Goal: Task Accomplishment & Management: Use online tool/utility

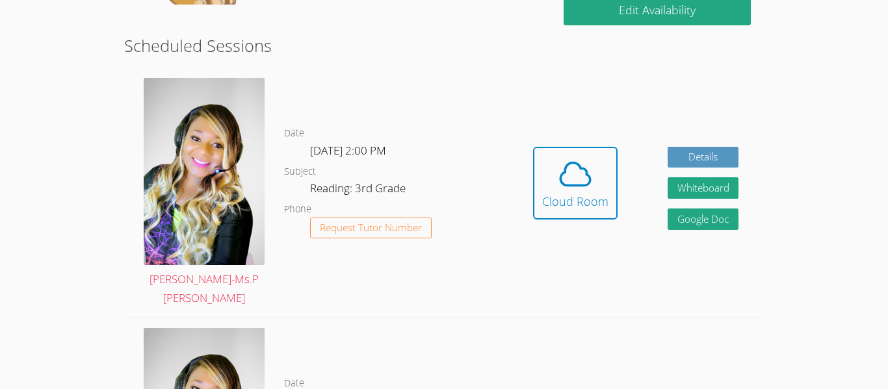
scroll to position [338, 0]
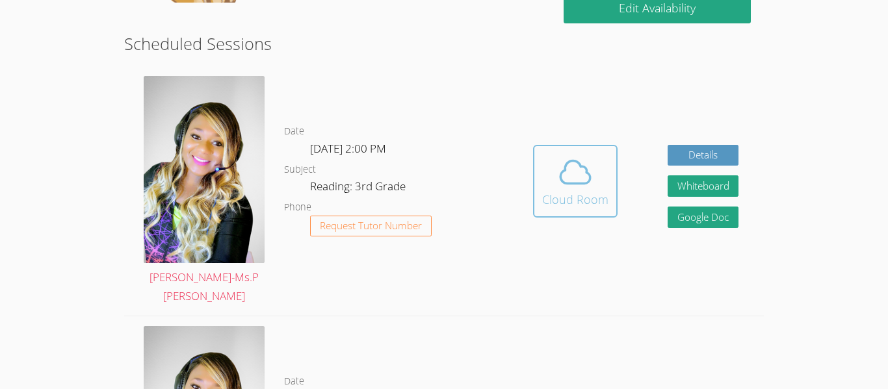
click at [555, 197] on div "Cloud Room" at bounding box center [575, 200] width 66 height 18
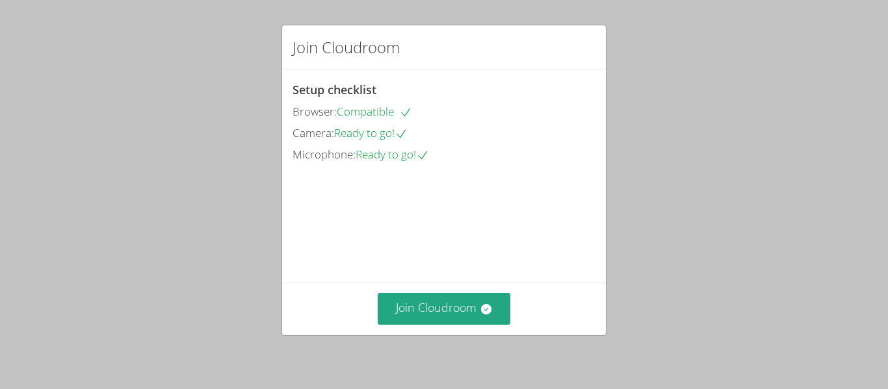
click at [486, 332] on div "Join Cloudroom" at bounding box center [444, 308] width 324 height 53
click at [479, 316] on button "Join Cloudroom" at bounding box center [444, 309] width 133 height 32
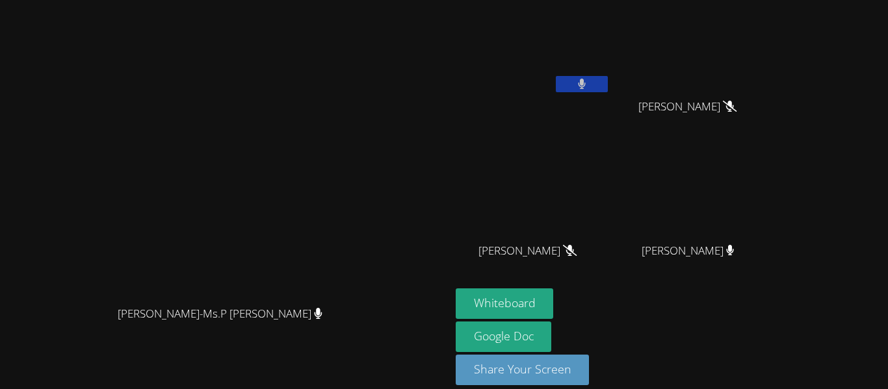
click at [322, 214] on video at bounding box center [224, 176] width 195 height 248
click at [554, 295] on button "Whiteboard" at bounding box center [505, 304] width 98 height 31
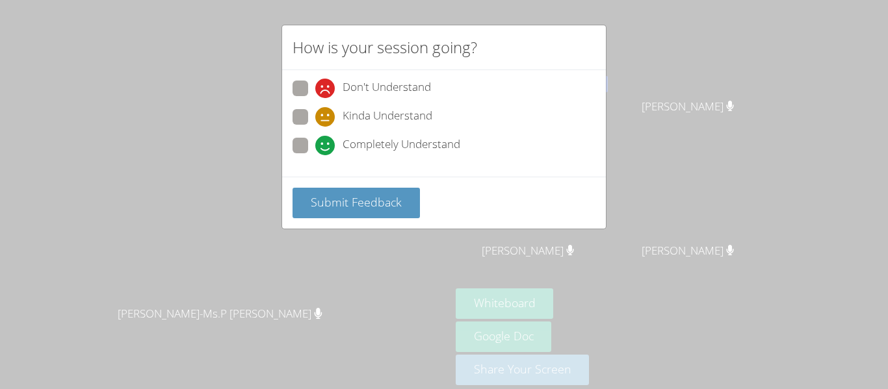
click at [386, 146] on span "Completely Understand" at bounding box center [402, 146] width 118 height 20
click at [326, 146] on input "Completely Understand" at bounding box center [320, 143] width 11 height 11
radio input "true"
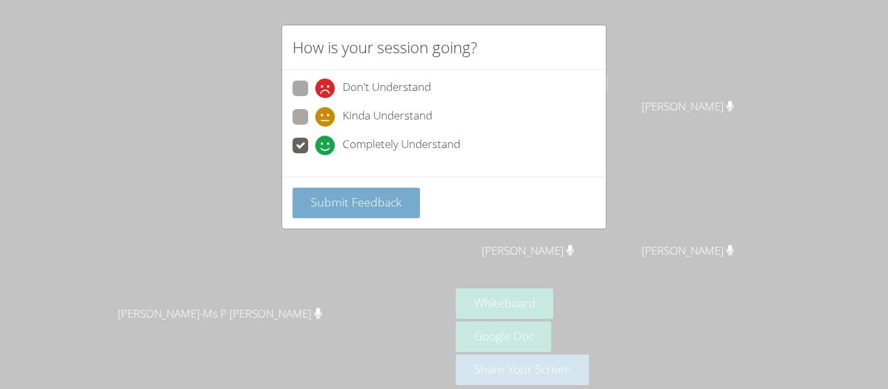
click at [399, 207] on span "Submit Feedback" at bounding box center [356, 202] width 91 height 16
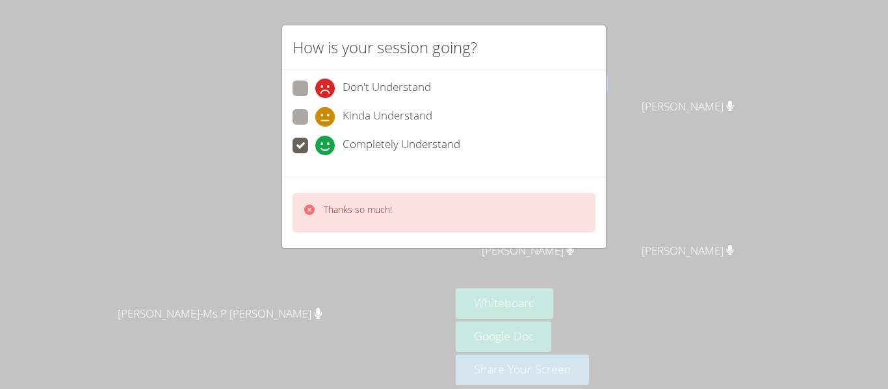
click at [400, 208] on div "Thanks so much!" at bounding box center [444, 213] width 303 height 40
